Goal: Find specific page/section: Find specific page/section

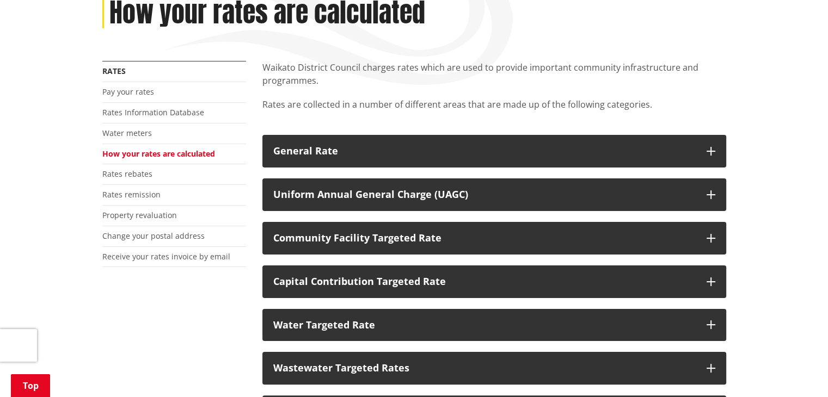
scroll to position [157, 0]
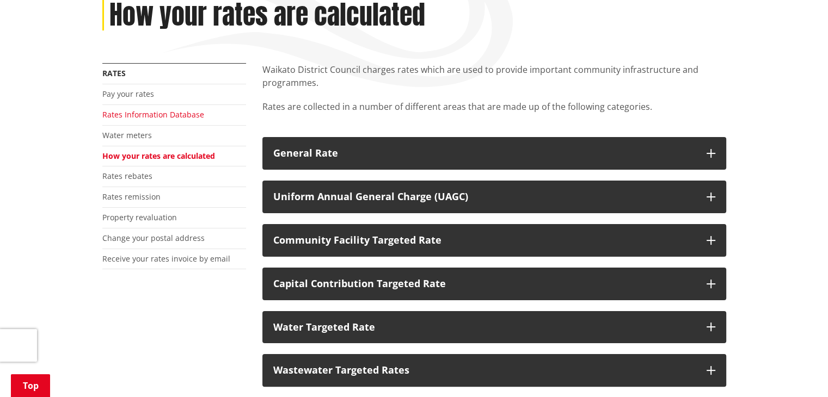
click at [139, 112] on link "Rates Information Database" at bounding box center [153, 114] width 102 height 10
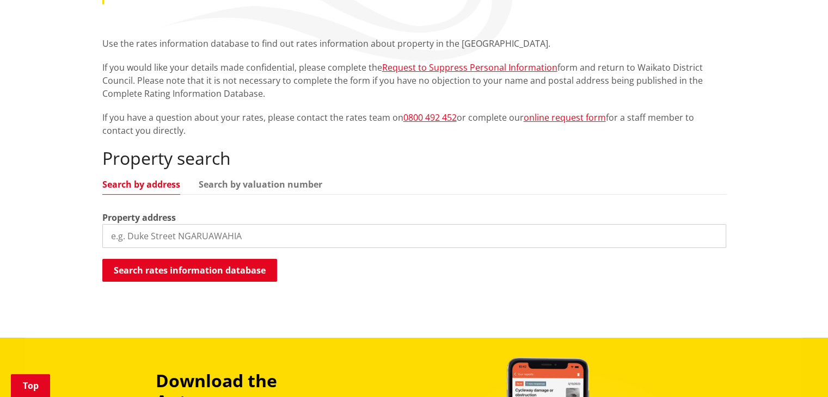
scroll to position [184, 0]
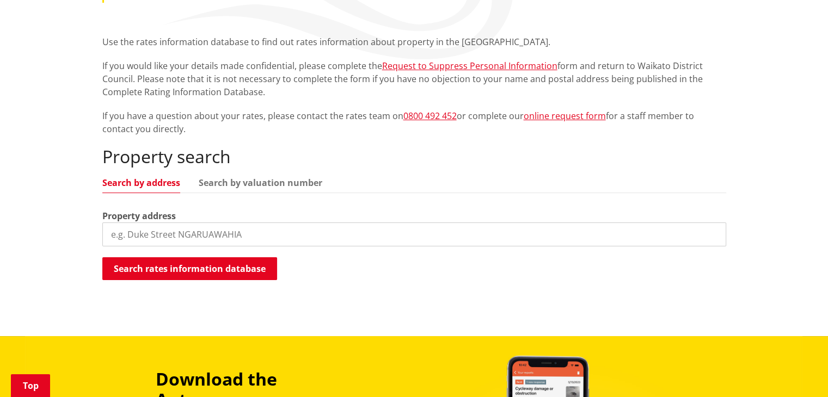
click at [155, 236] on input "search" at bounding box center [414, 235] width 624 height 24
click at [213, 223] on input "1b mclean" at bounding box center [414, 235] width 624 height 24
type input "1b mclean street"
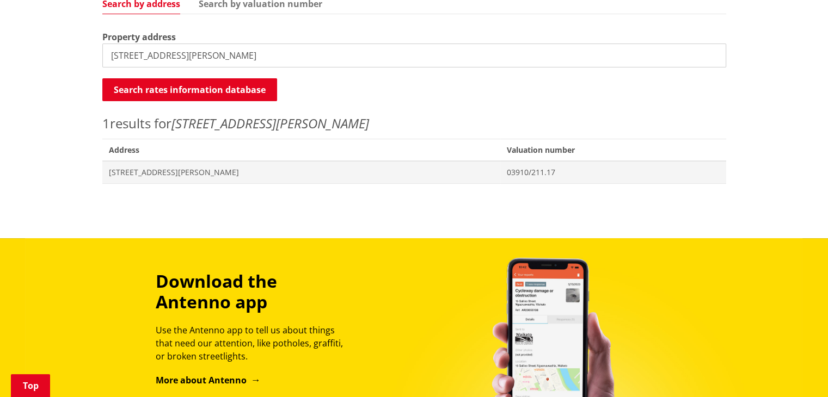
scroll to position [362, 0]
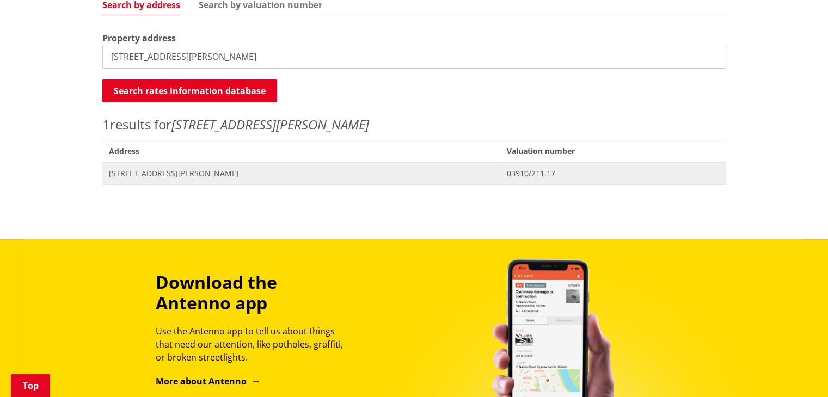
click at [161, 169] on span "1B McLean Street POKENO" at bounding box center [301, 173] width 385 height 11
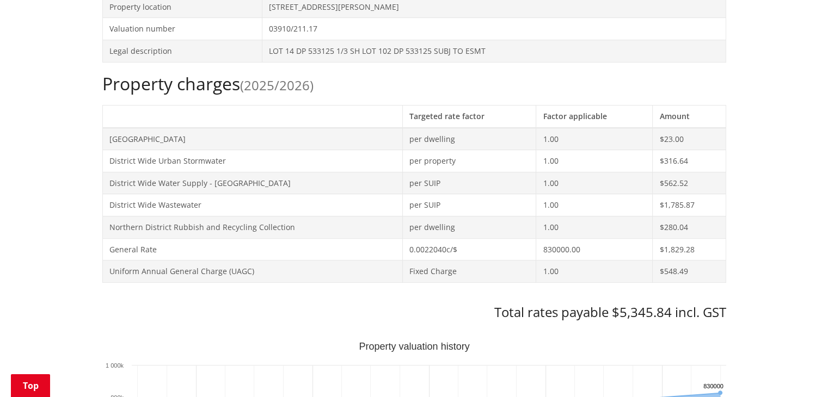
scroll to position [402, 0]
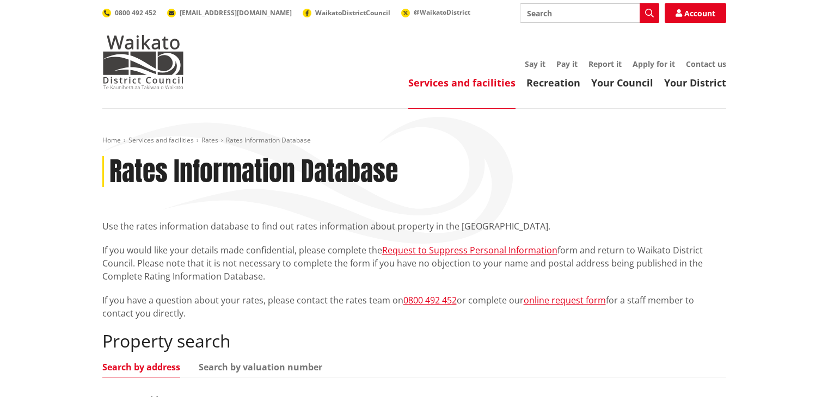
scroll to position [362, 0]
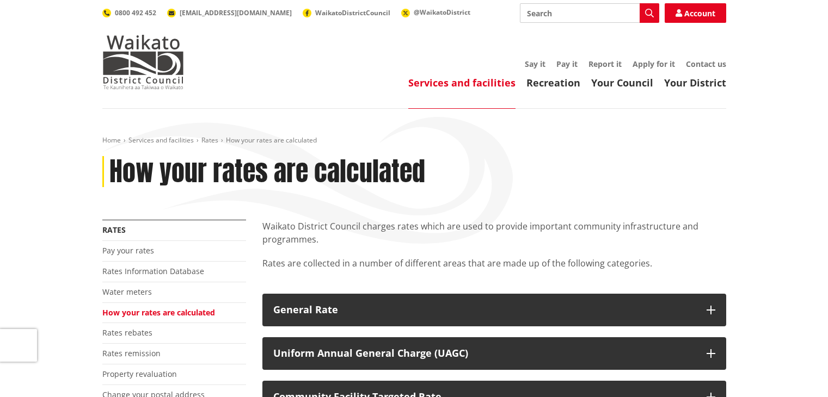
scroll to position [157, 0]
